Goal: Information Seeking & Learning: Learn about a topic

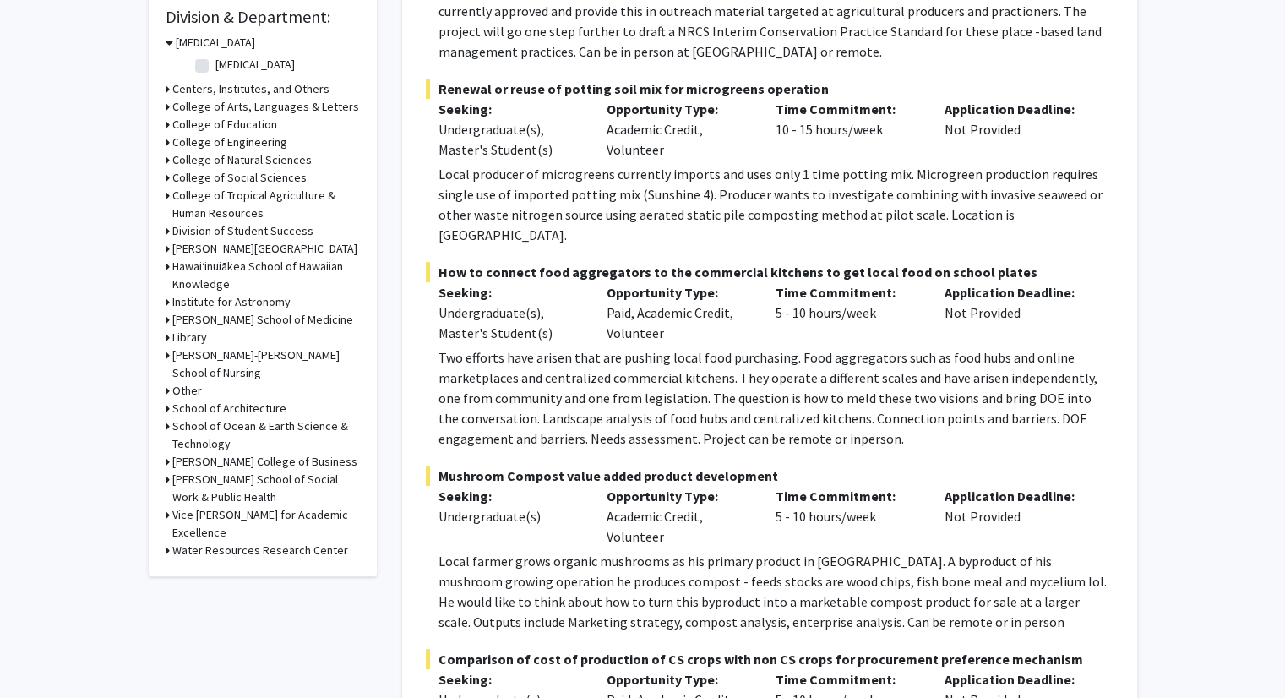
scroll to position [515, 0]
click at [168, 192] on icon at bounding box center [168, 194] width 4 height 18
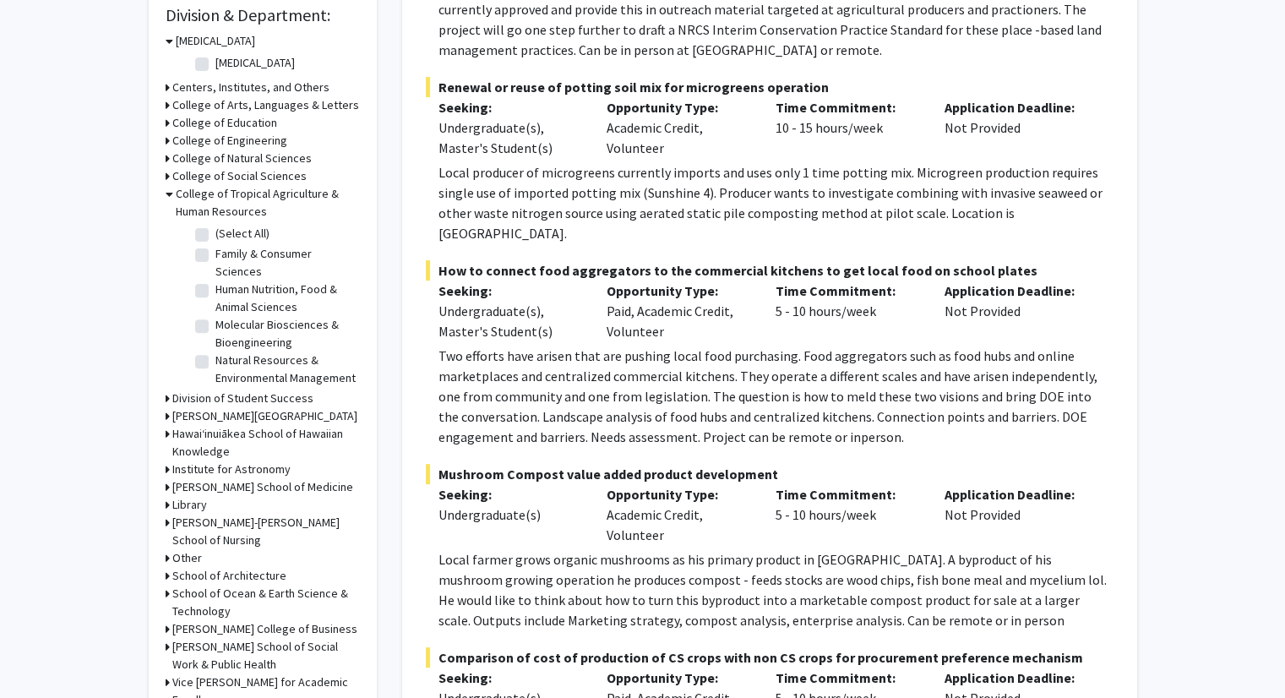
click at [215, 326] on label "Molecular Biosciences & Bioengineering" at bounding box center [285, 333] width 140 height 35
click at [215, 326] on input "Molecular Biosciences & Bioengineering" at bounding box center [220, 321] width 11 height 11
checkbox input "true"
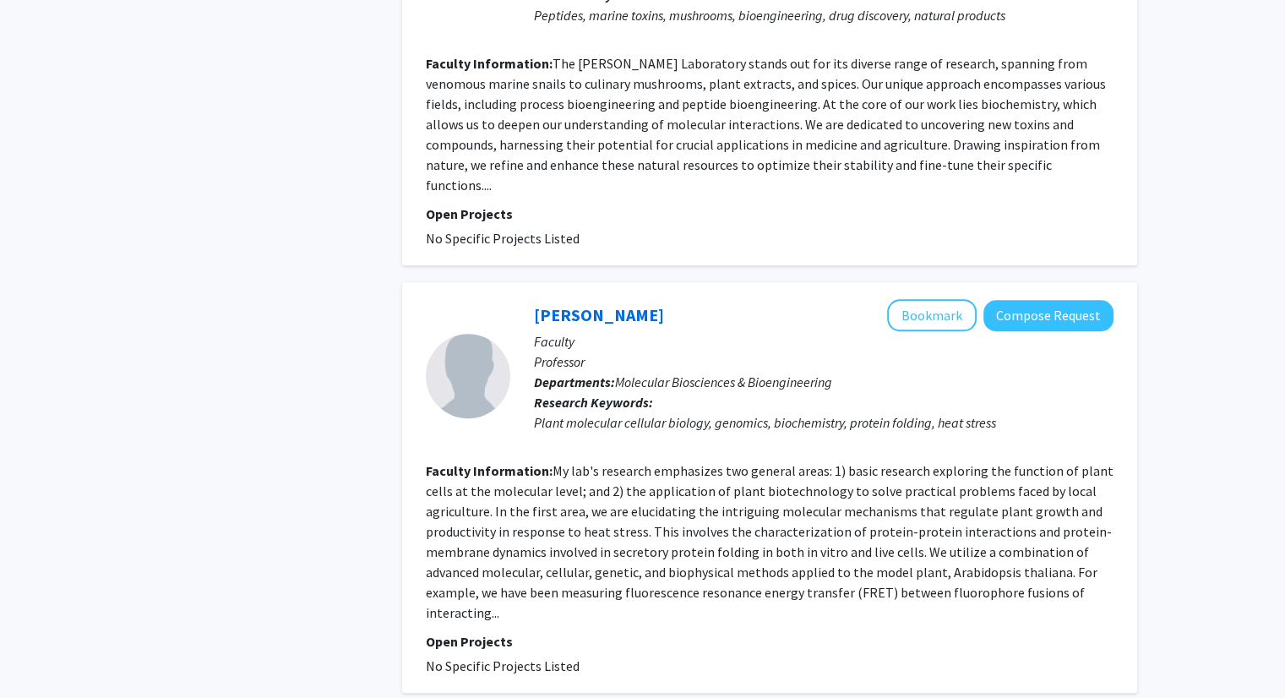
scroll to position [1249, 0]
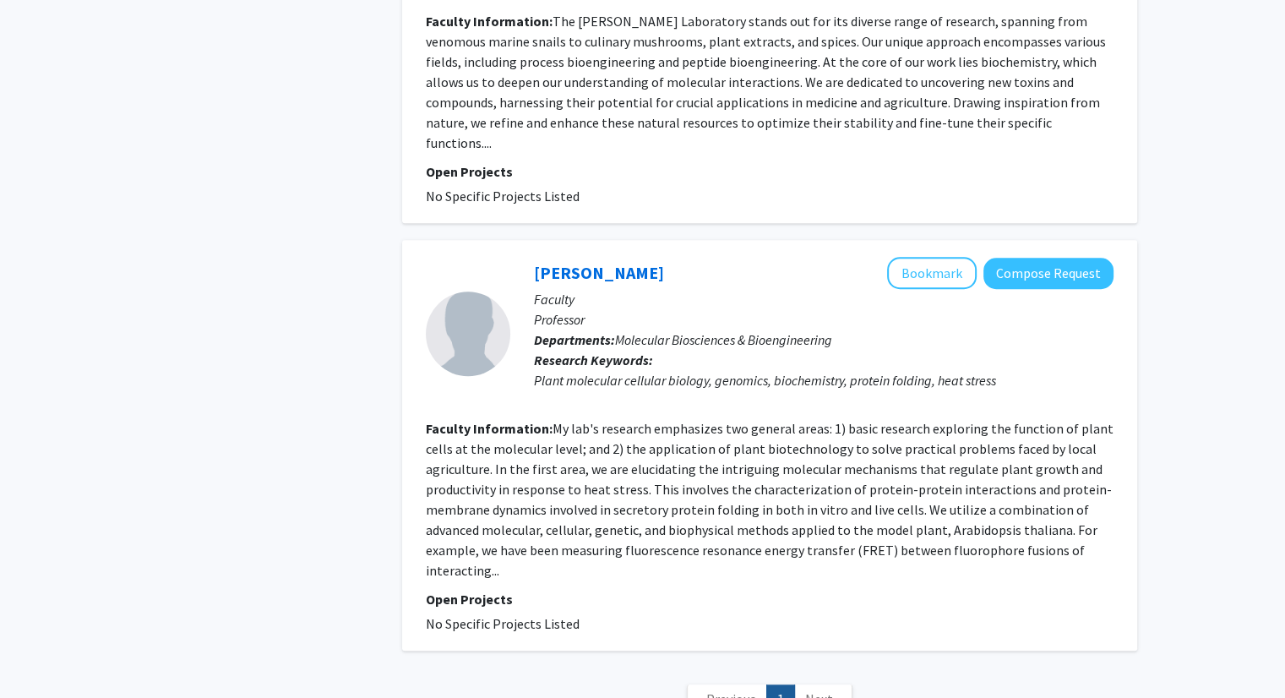
click at [632, 488] on fg-read-more "My lab's research emphasizes two general areas: 1) basic research exploring the…" at bounding box center [770, 499] width 688 height 159
click at [633, 262] on link "[PERSON_NAME]" at bounding box center [599, 272] width 130 height 21
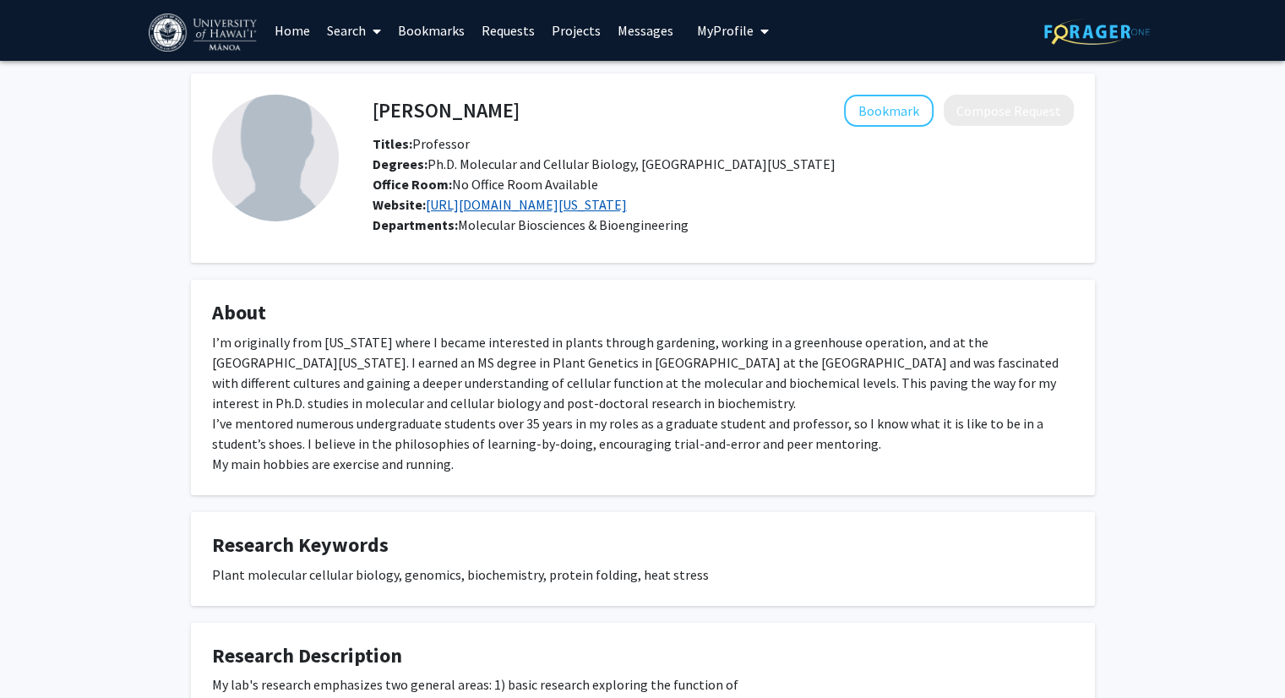
click at [518, 205] on link "[URL][DOMAIN_NAME][US_STATE]" at bounding box center [526, 204] width 201 height 17
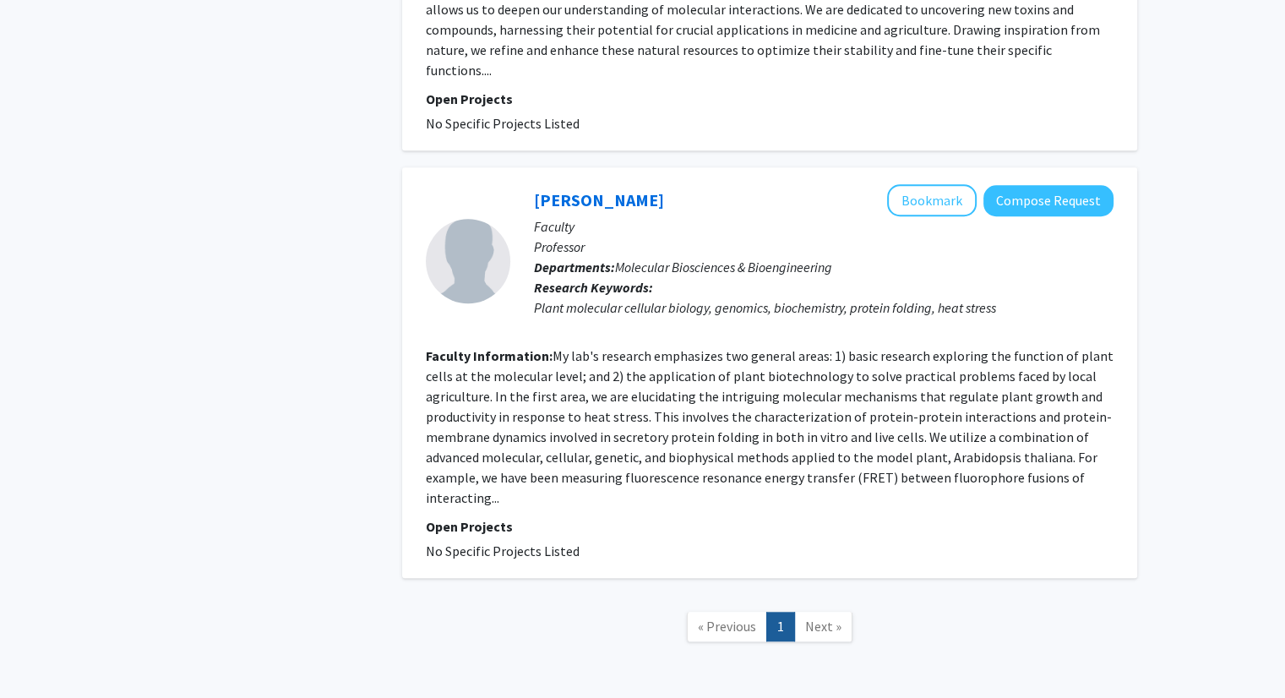
scroll to position [1365, 0]
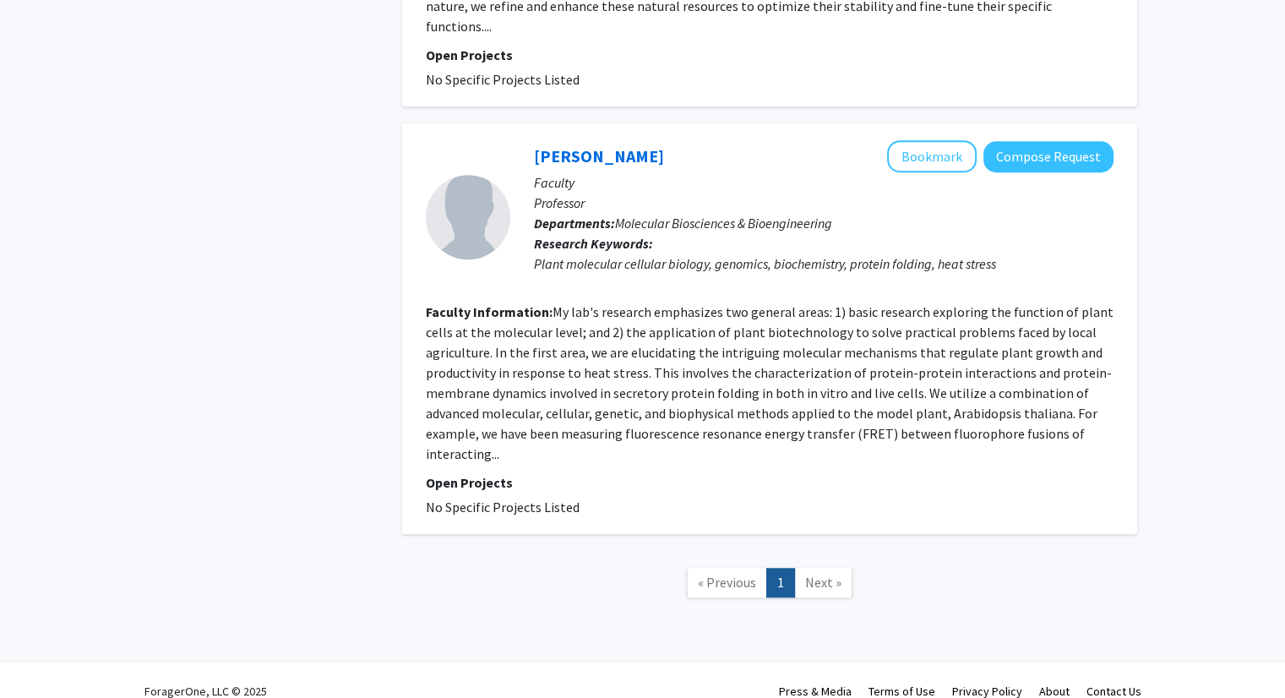
click at [816, 569] on link "Next »" at bounding box center [823, 583] width 58 height 30
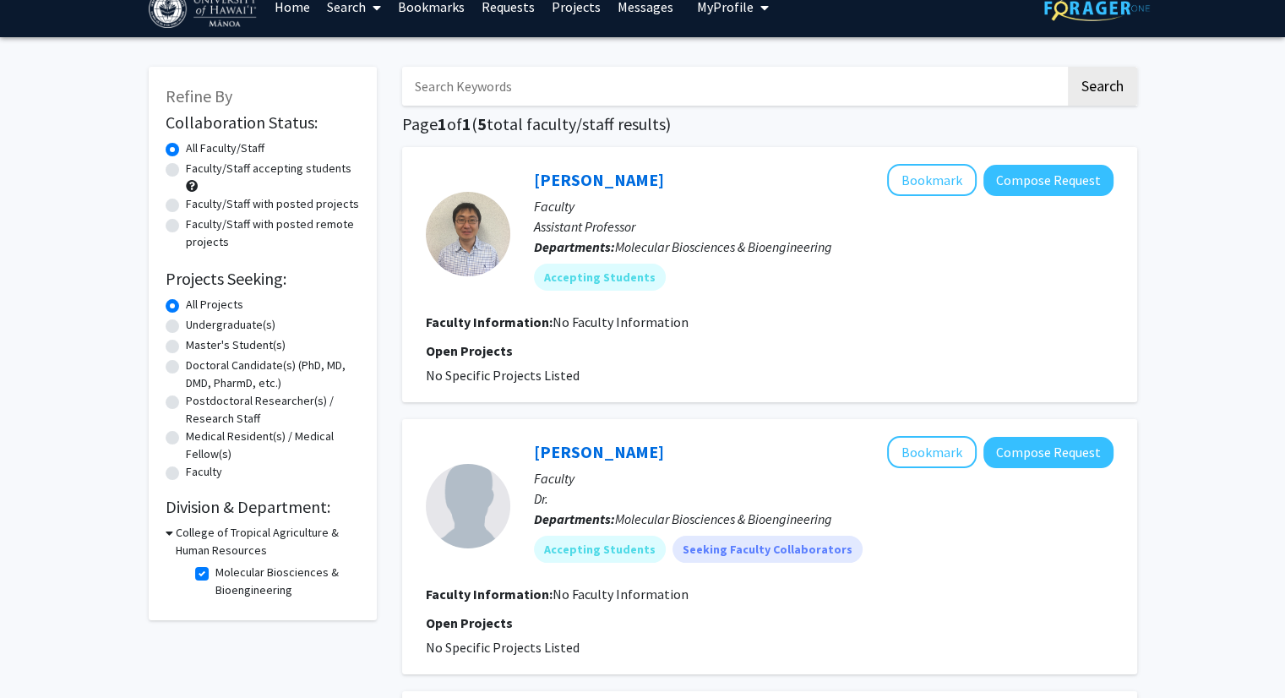
scroll to position [23, 0]
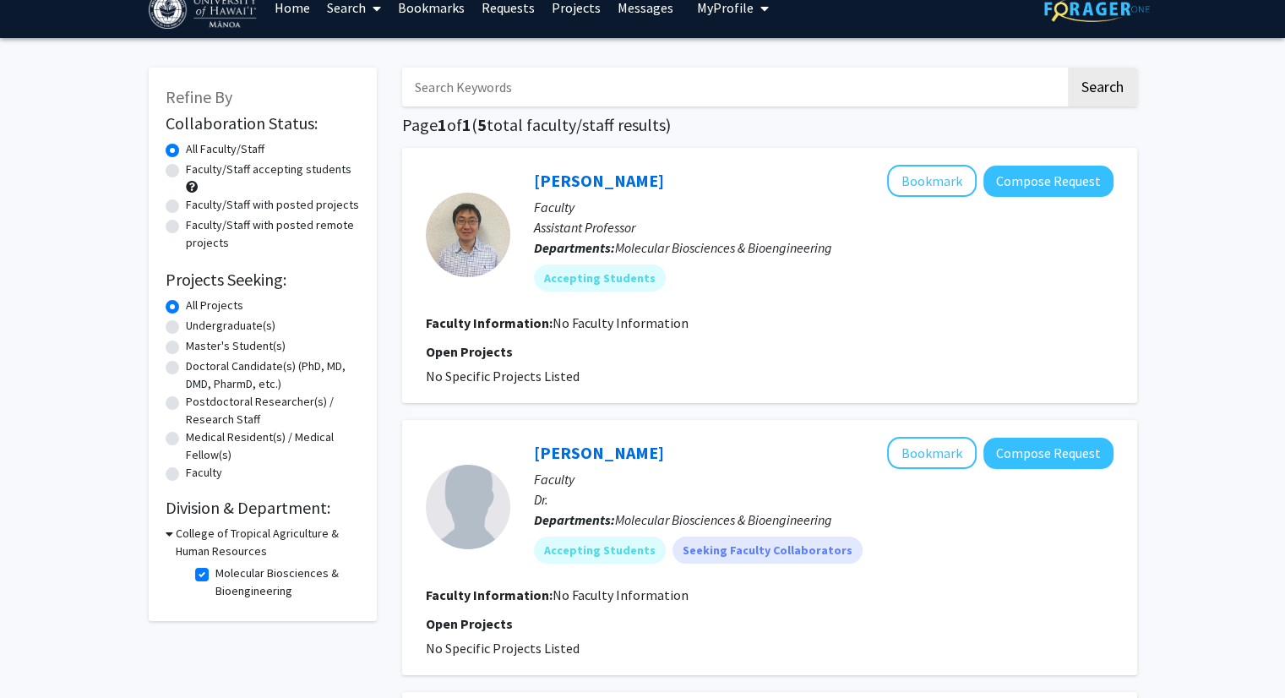
click at [215, 569] on label "Molecular Biosciences & Bioengineering" at bounding box center [285, 581] width 140 height 35
click at [215, 569] on input "Molecular Biosciences & Bioengineering" at bounding box center [220, 569] width 11 height 11
checkbox input "false"
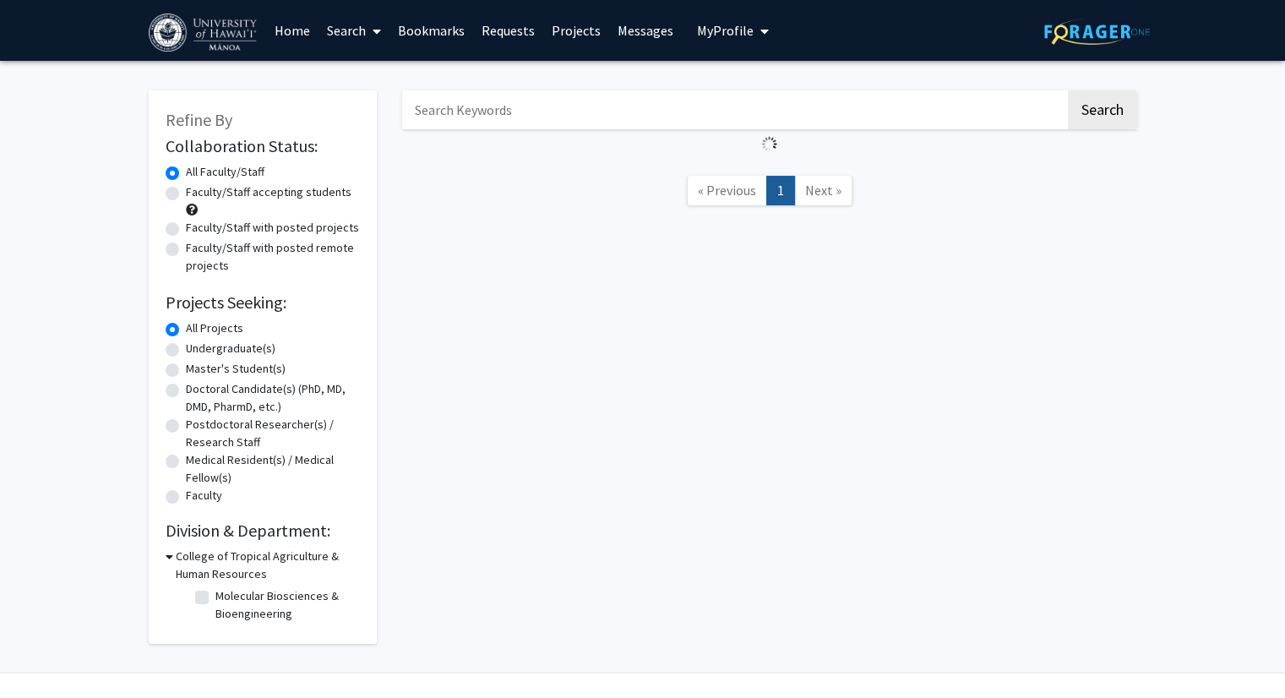
click at [187, 559] on h3 "College of Tropical Agriculture & Human Resources" at bounding box center [268, 565] width 184 height 35
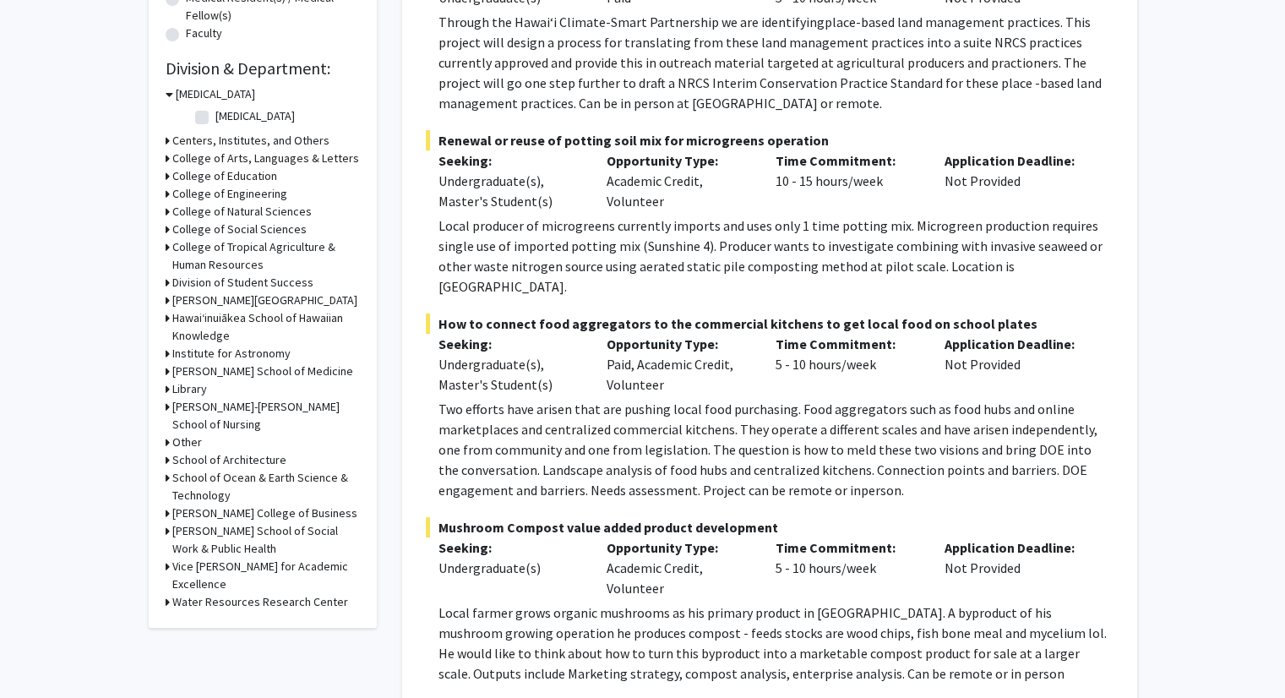
scroll to position [463, 0]
click at [188, 243] on h3 "College of Tropical Agriculture & Human Resources" at bounding box center [266, 254] width 188 height 35
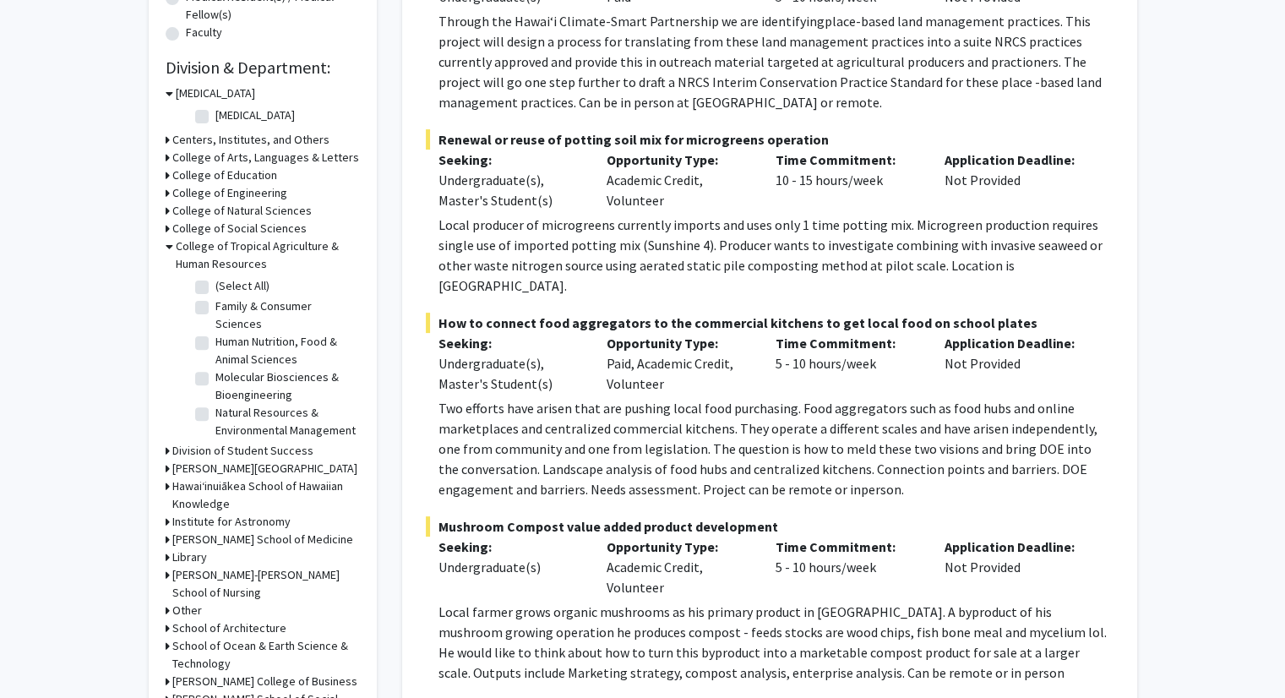
click at [215, 412] on label "Natural Resources & Environmental Management" at bounding box center [285, 421] width 140 height 35
click at [215, 412] on input "Natural Resources & Environmental Management" at bounding box center [220, 409] width 11 height 11
checkbox input "true"
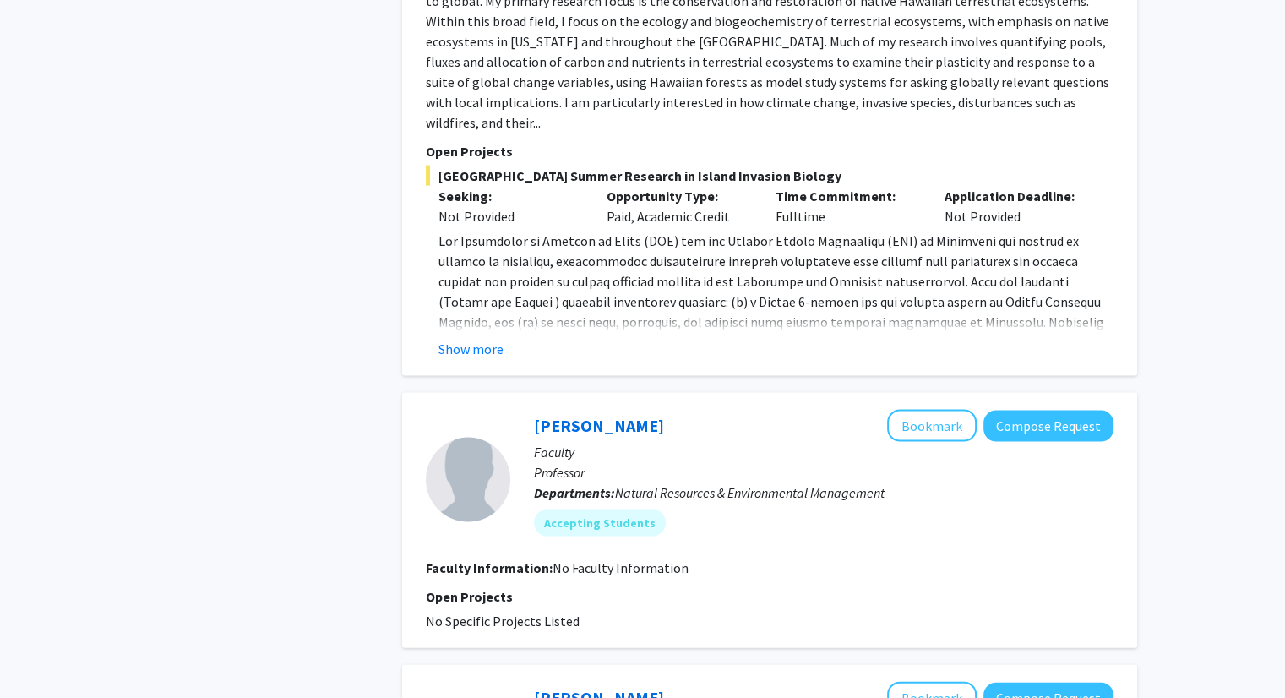
scroll to position [3378, 0]
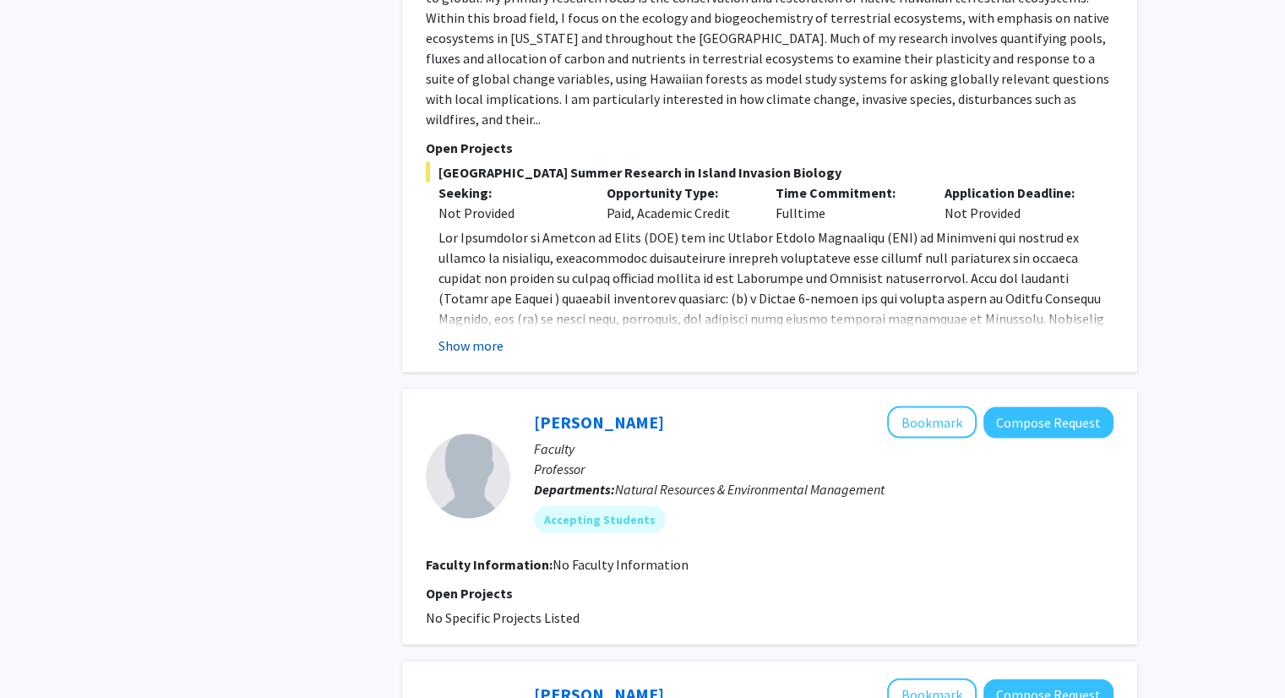
click at [456, 335] on button "Show more" at bounding box center [471, 345] width 65 height 20
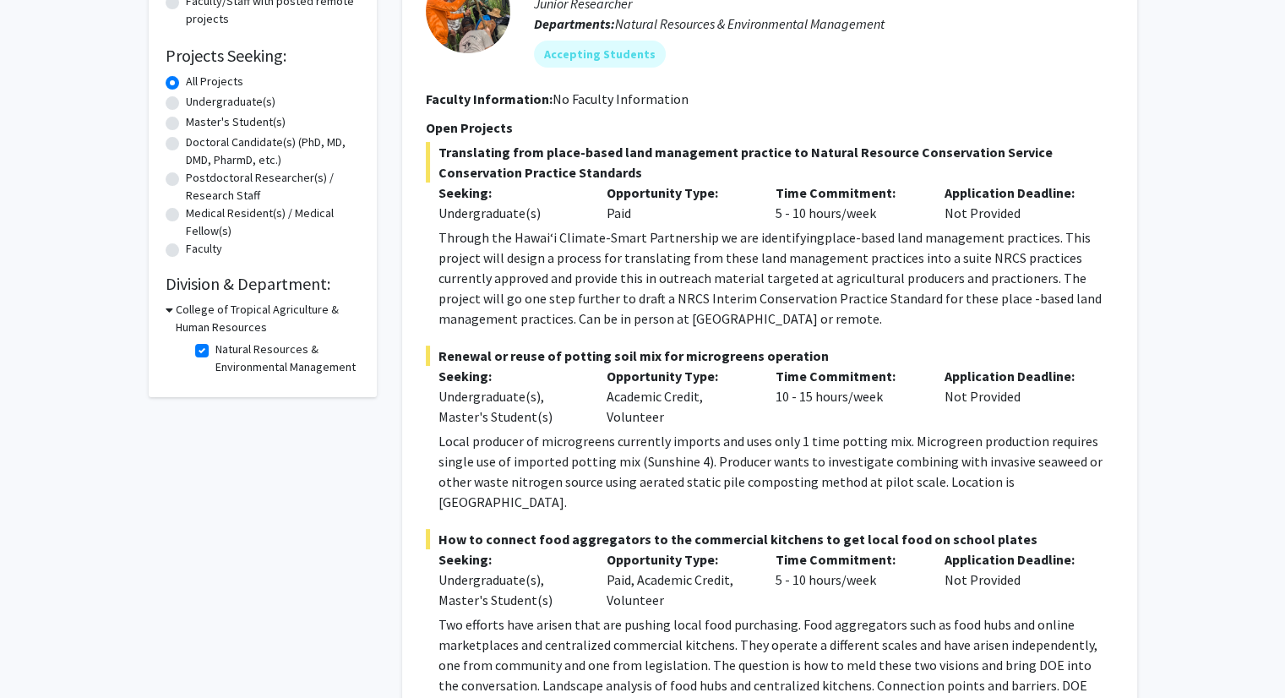
scroll to position [0, 0]
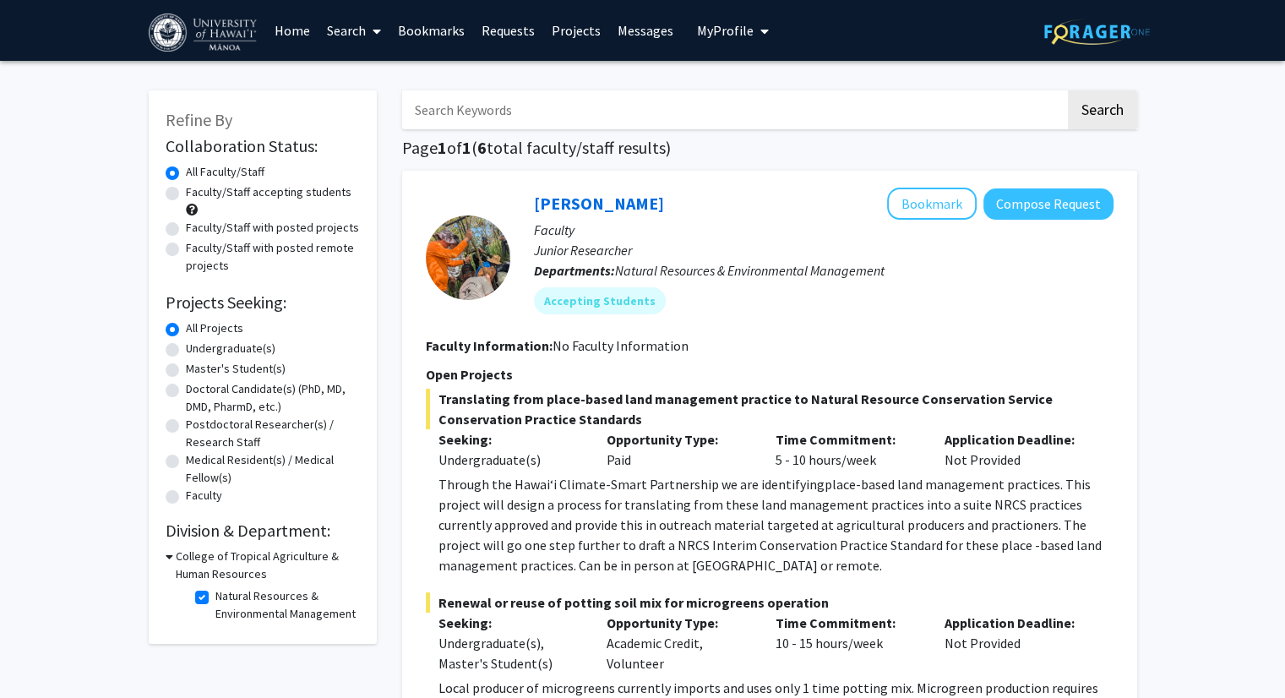
click at [215, 592] on label "Natural Resources & Environmental Management" at bounding box center [285, 604] width 140 height 35
click at [215, 592] on input "Natural Resources & Environmental Management" at bounding box center [220, 592] width 11 height 11
checkbox input "false"
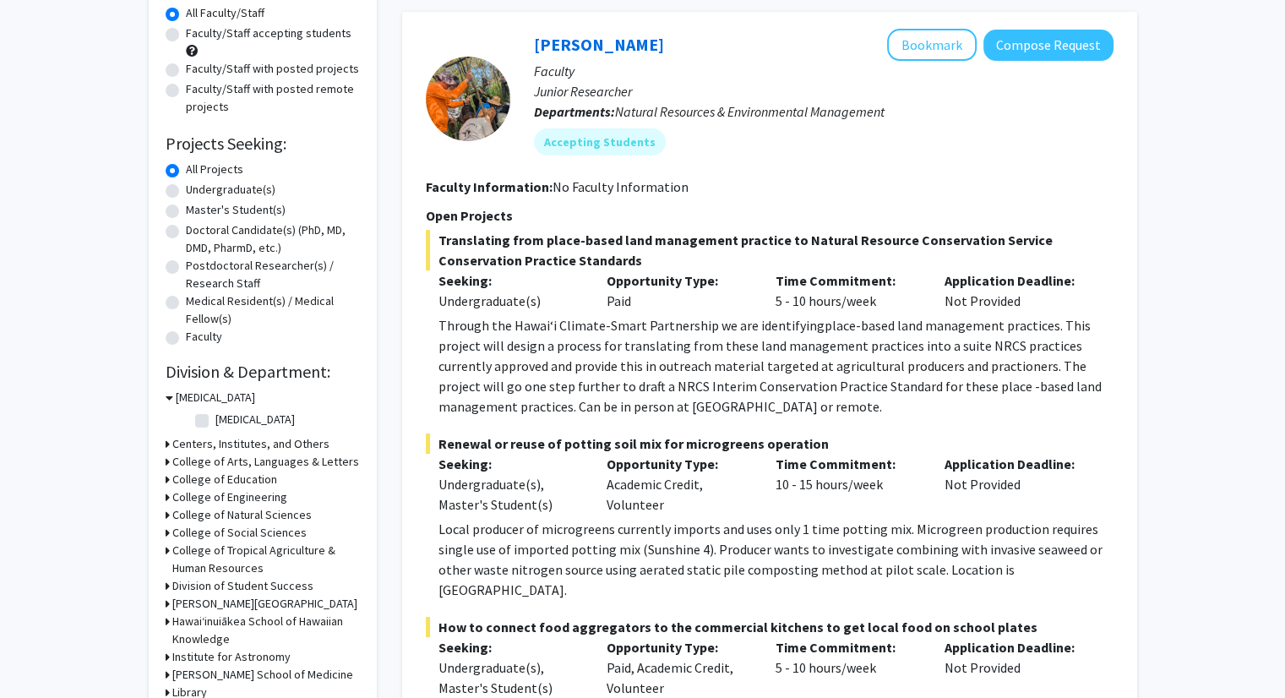
scroll to position [176, 0]
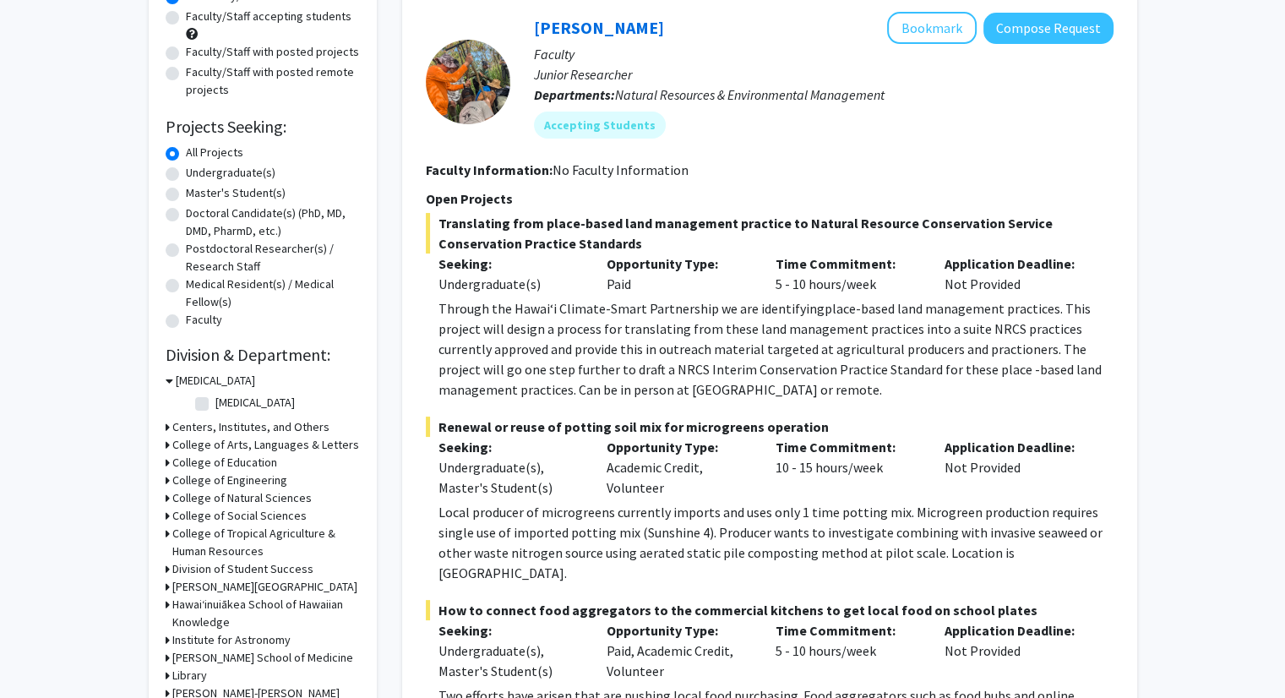
click at [232, 498] on h3 "College of Natural Sciences" at bounding box center [241, 498] width 139 height 18
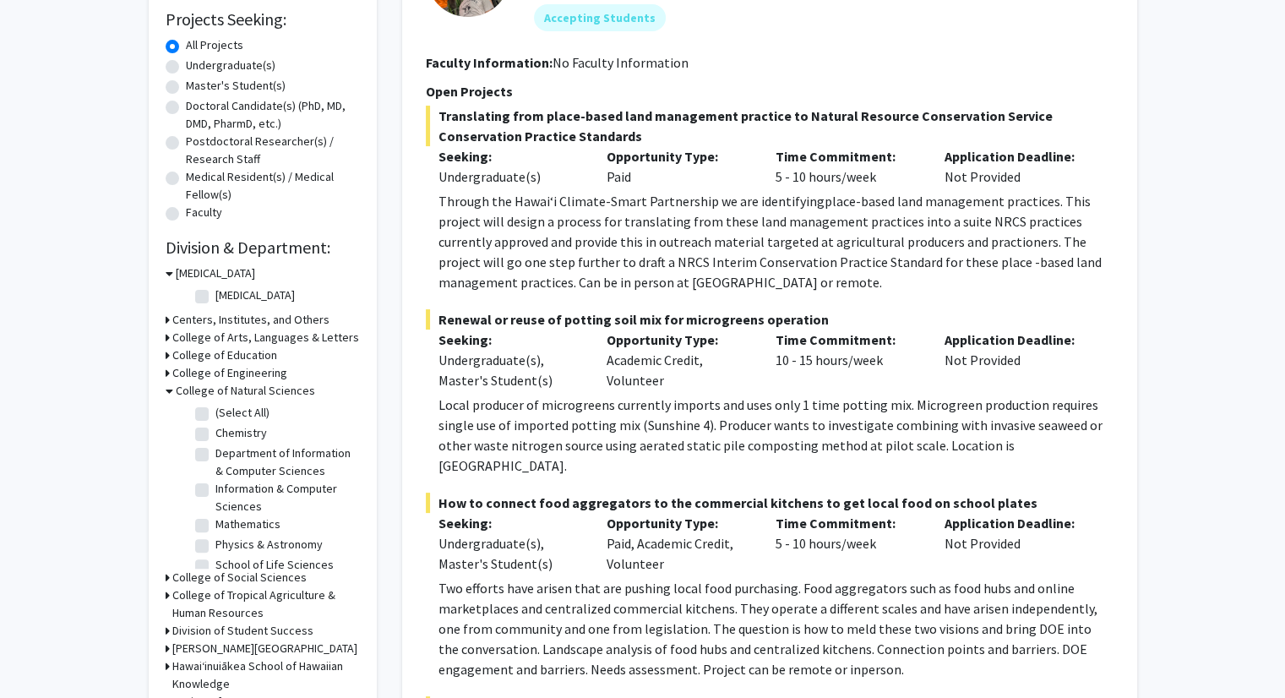
scroll to position [300, 0]
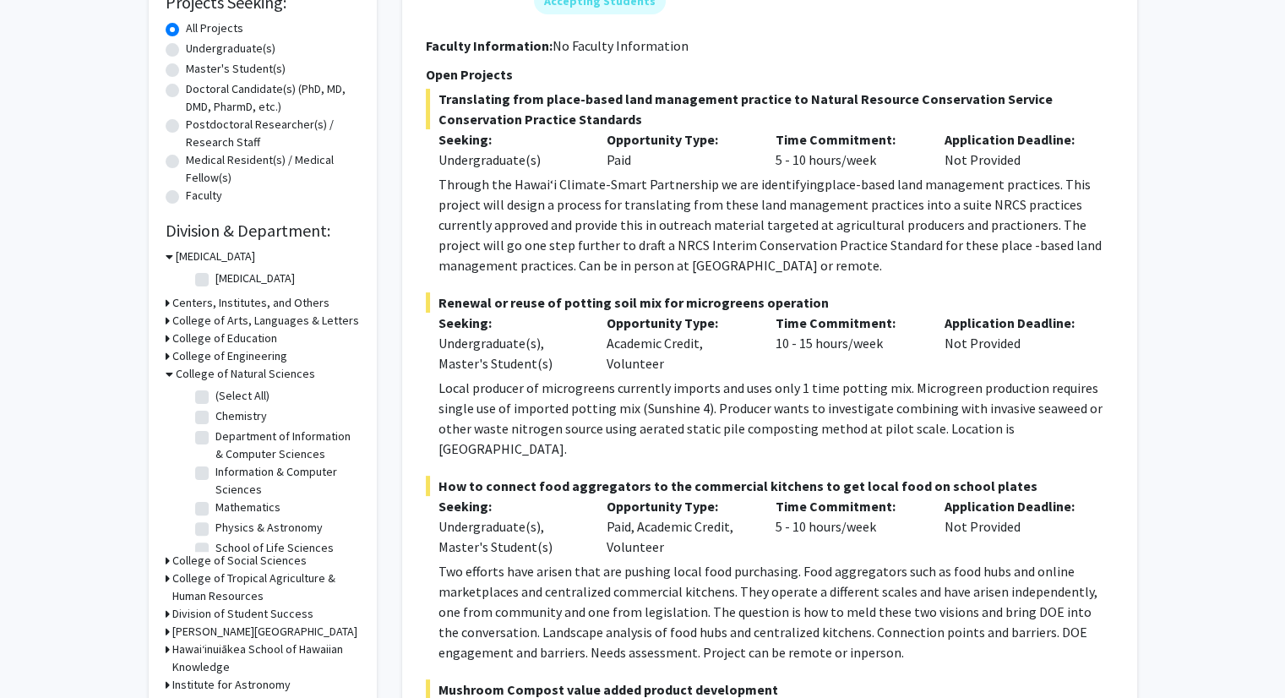
click at [215, 419] on label "Chemistry" at bounding box center [241, 416] width 52 height 18
click at [215, 418] on input "Chemistry" at bounding box center [220, 412] width 11 height 11
checkbox input "true"
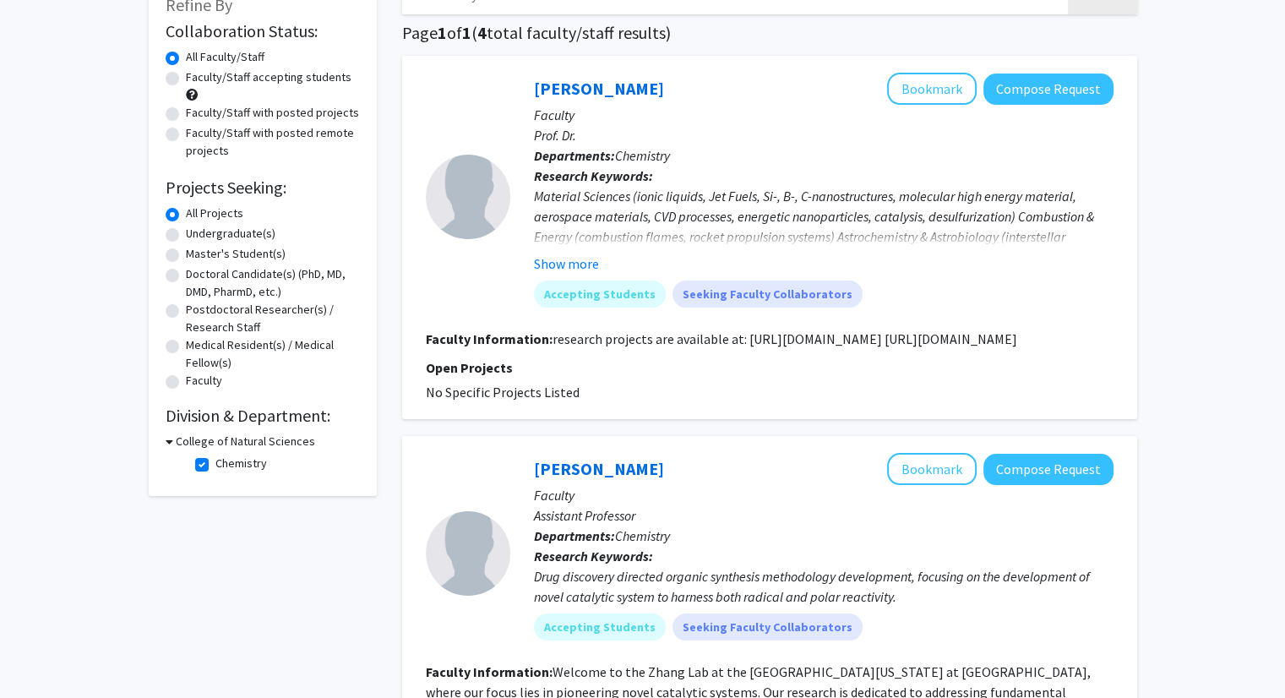
scroll to position [112, 0]
